Goal: Find specific page/section: Find specific page/section

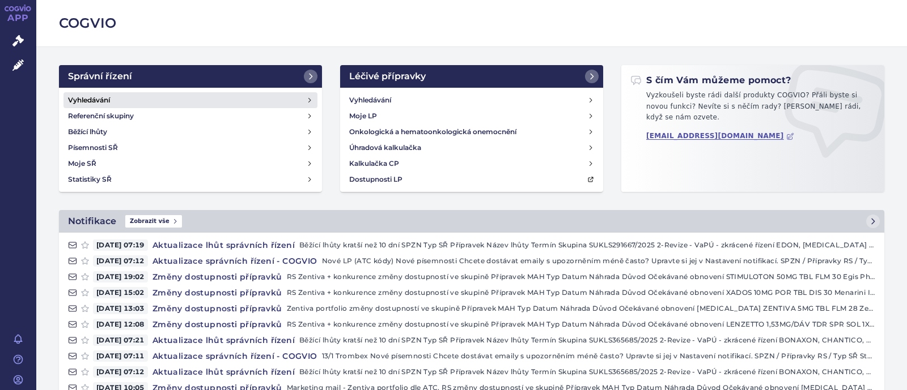
click at [126, 97] on link "Vyhledávání" at bounding box center [190, 100] width 254 height 16
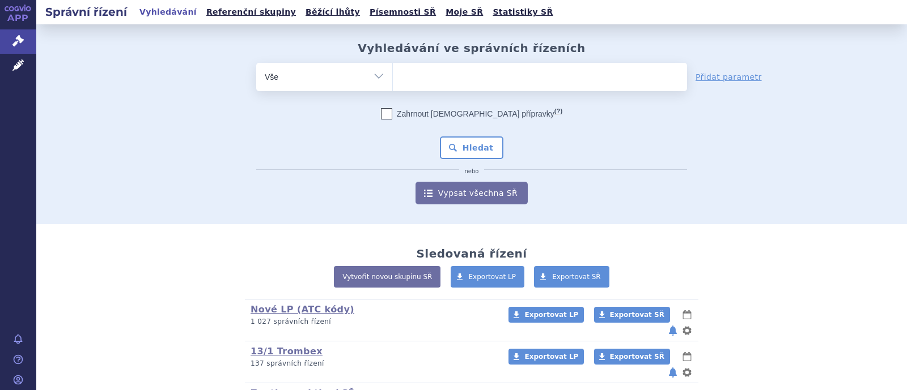
click at [393, 76] on ul at bounding box center [540, 75] width 294 height 24
click at [392, 76] on select at bounding box center [392, 76] width 1 height 28
click at [373, 75] on select "Vše Spisová značka Typ SŘ Přípravek/SUKL kód Účastník/Držitel" at bounding box center [324, 75] width 136 height 25
